Goal: Task Accomplishment & Management: Manage account settings

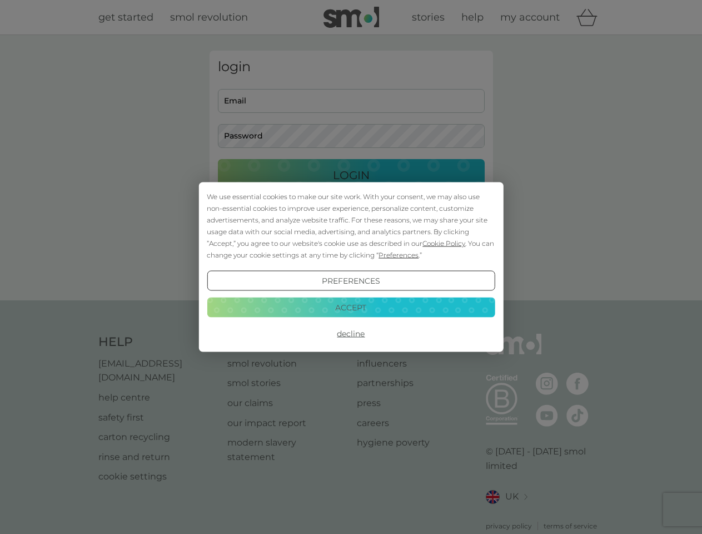
click at [444, 243] on span "Cookie Policy" at bounding box center [444, 243] width 43 height 8
click at [398, 255] on div "login Email Password Login ● ● ● ● ● ● ● ● ● ● ● ● ● ● ● ● ● ● ● ● ● ● ● ● ● ● …" at bounding box center [352, 168] width 284 height 234
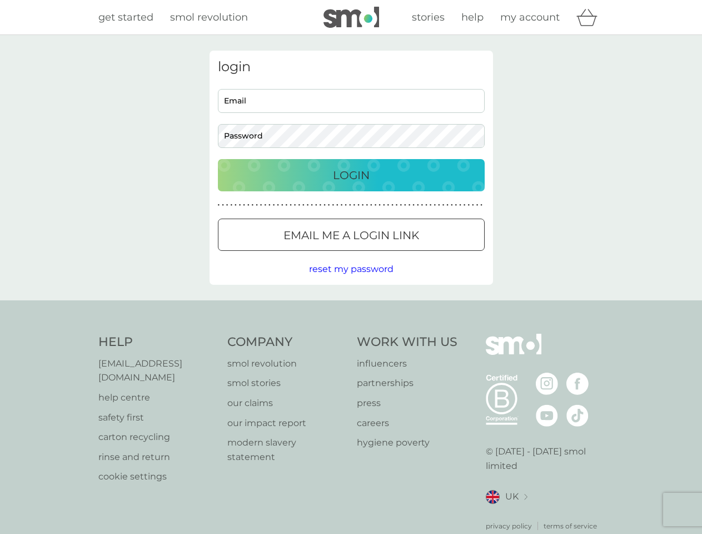
click at [351, 281] on div "login Email Password Login ● ● ● ● ● ● ● ● ● ● ● ● ● ● ● ● ● ● ● ● ● ● ● ● ● ● …" at bounding box center [352, 168] width 284 height 234
click at [351, 334] on div "Help [EMAIL_ADDRESS][DOMAIN_NAME] help centre safety first carton recycling rin…" at bounding box center [351, 432] width 506 height 197
click at [351, 307] on div "Help [EMAIL_ADDRESS][DOMAIN_NAME] help centre safety first carton recycling rin…" at bounding box center [351, 432] width 702 height 264
